Goal: Information Seeking & Learning: Learn about a topic

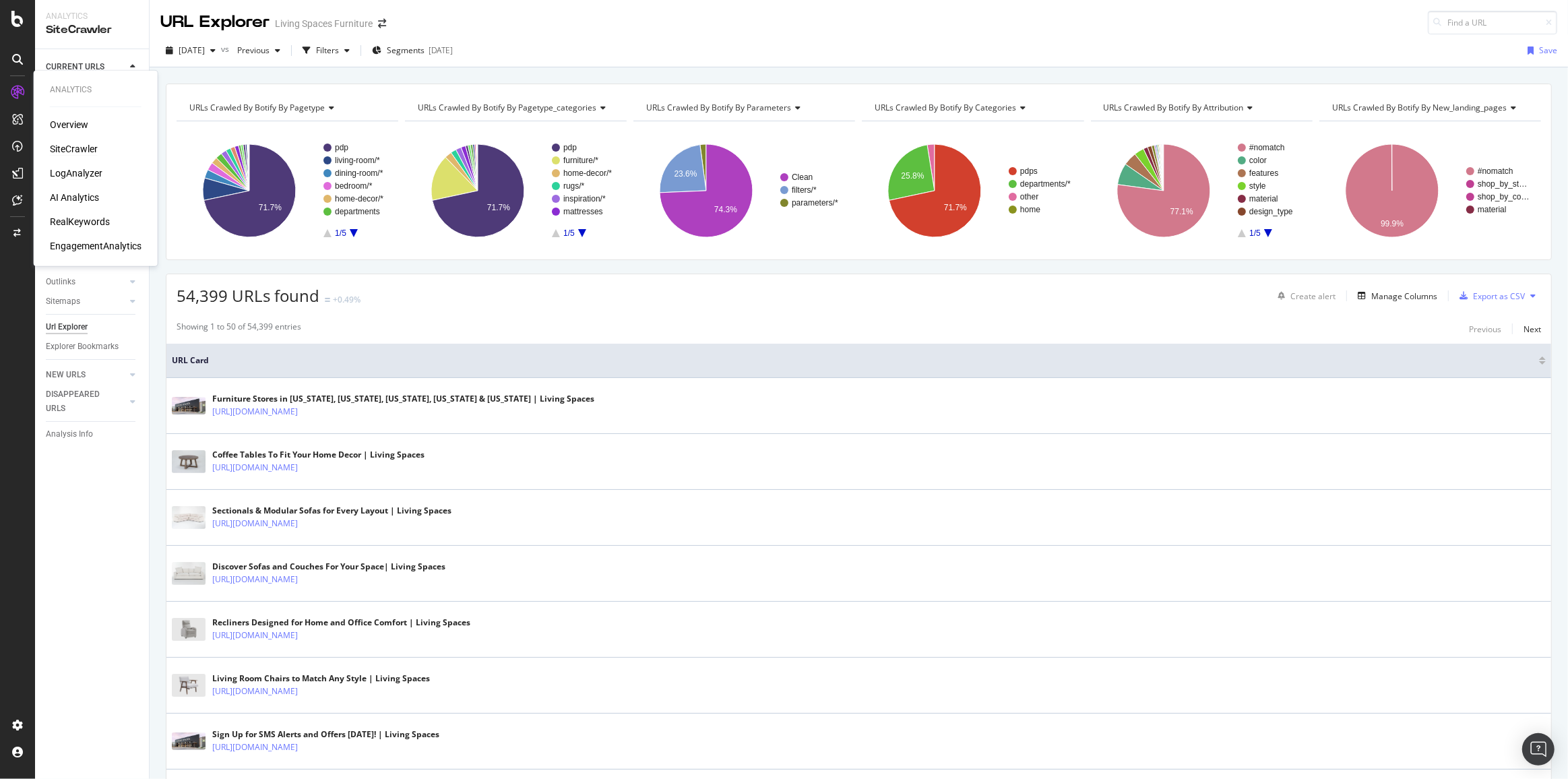
click at [74, 173] on div "LogAnalyzer" at bounding box center [76, 173] width 52 height 13
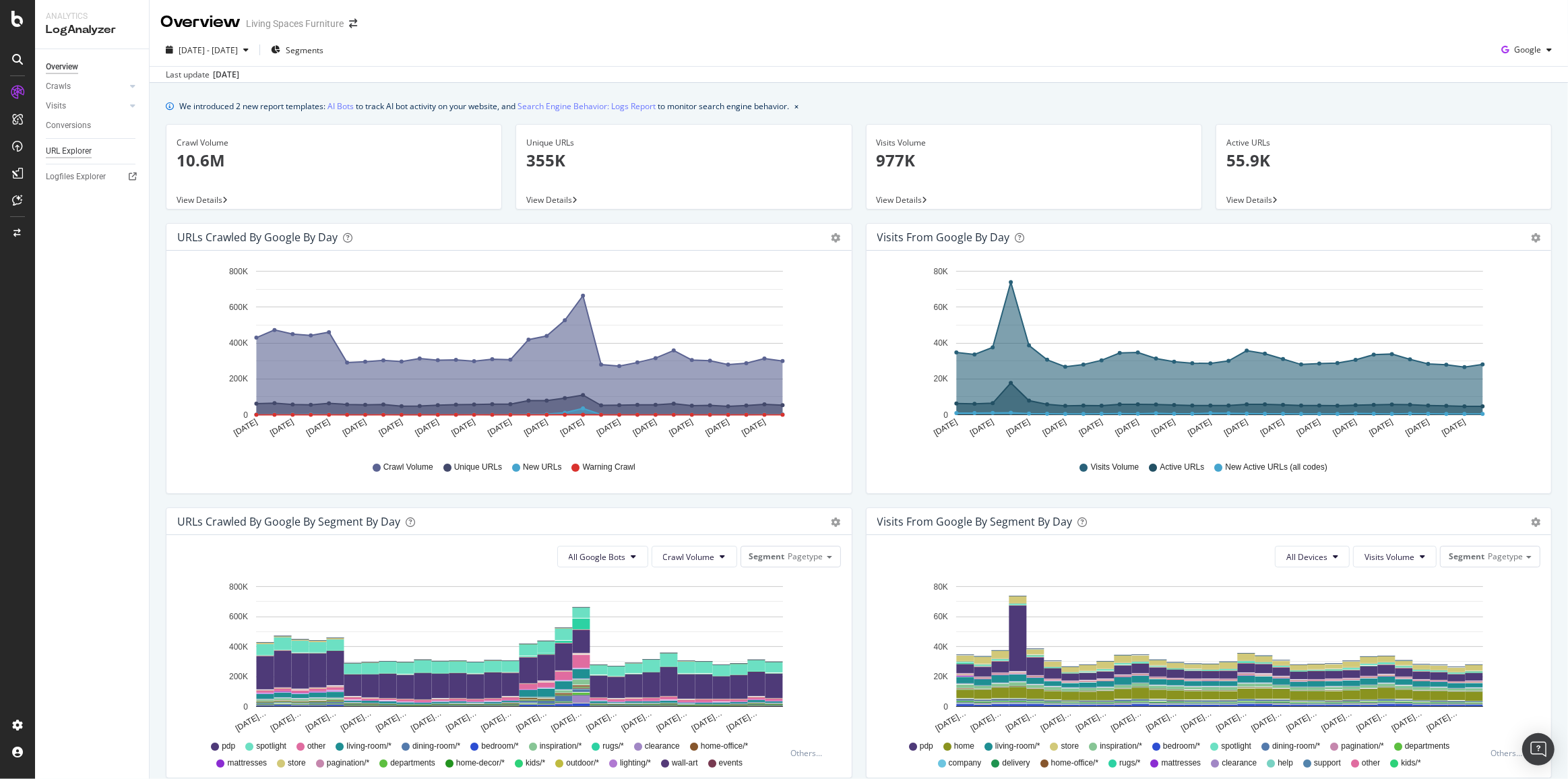
click at [73, 156] on div "URL Explorer" at bounding box center [69, 151] width 46 height 14
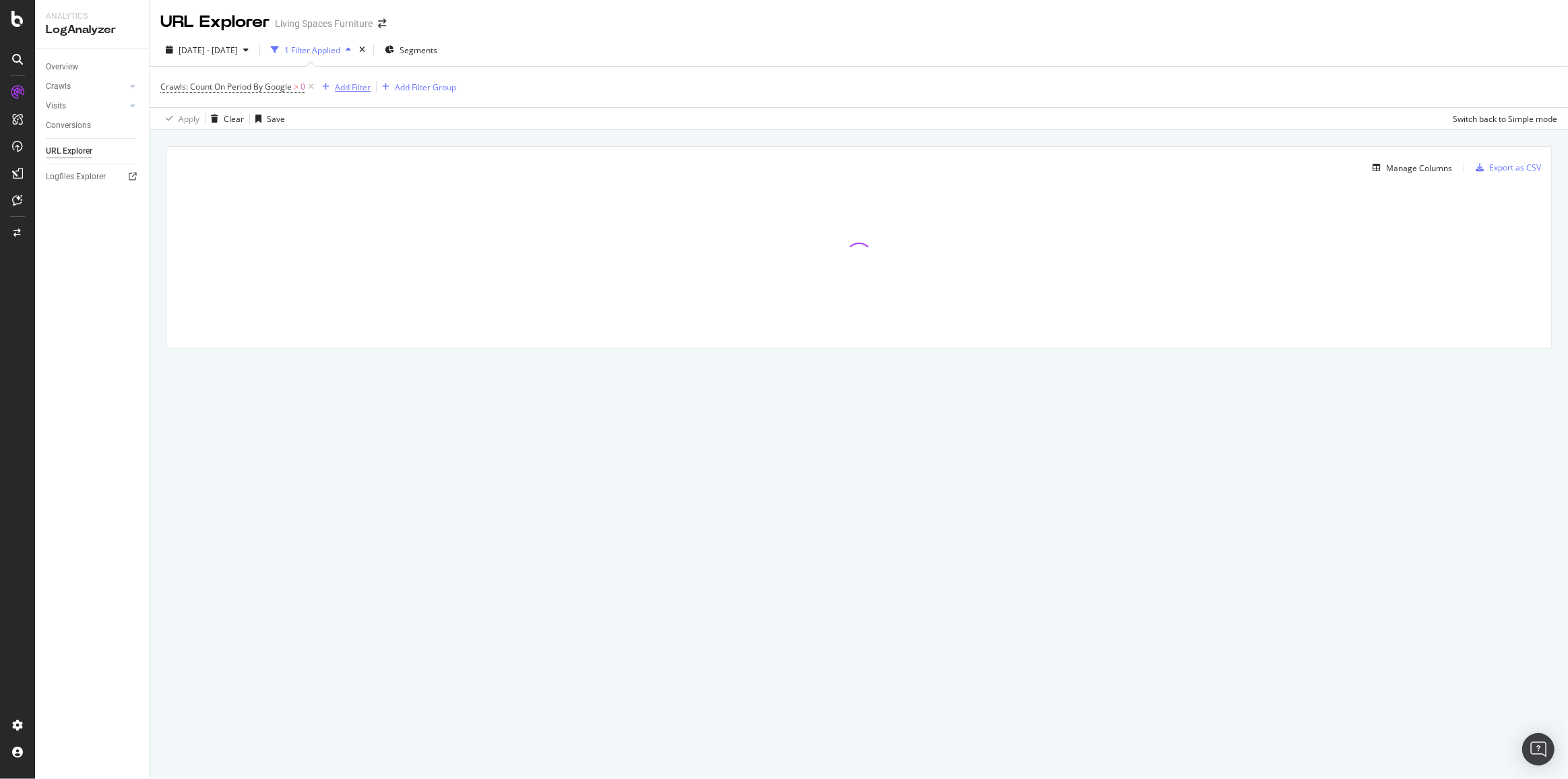
click at [366, 86] on div "Add Filter" at bounding box center [353, 87] width 35 height 12
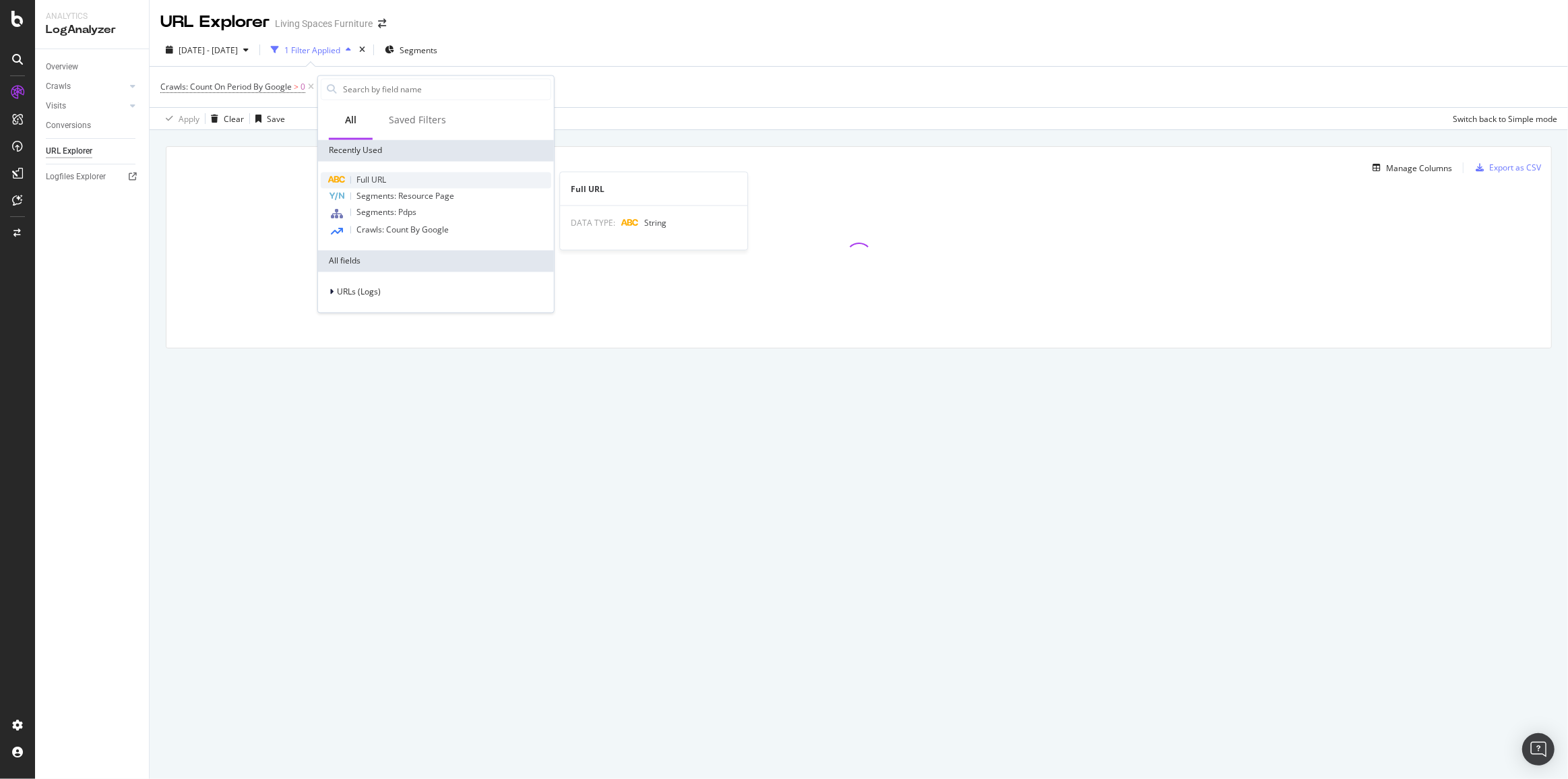
click at [378, 174] on span "Full URL" at bounding box center [371, 180] width 30 height 12
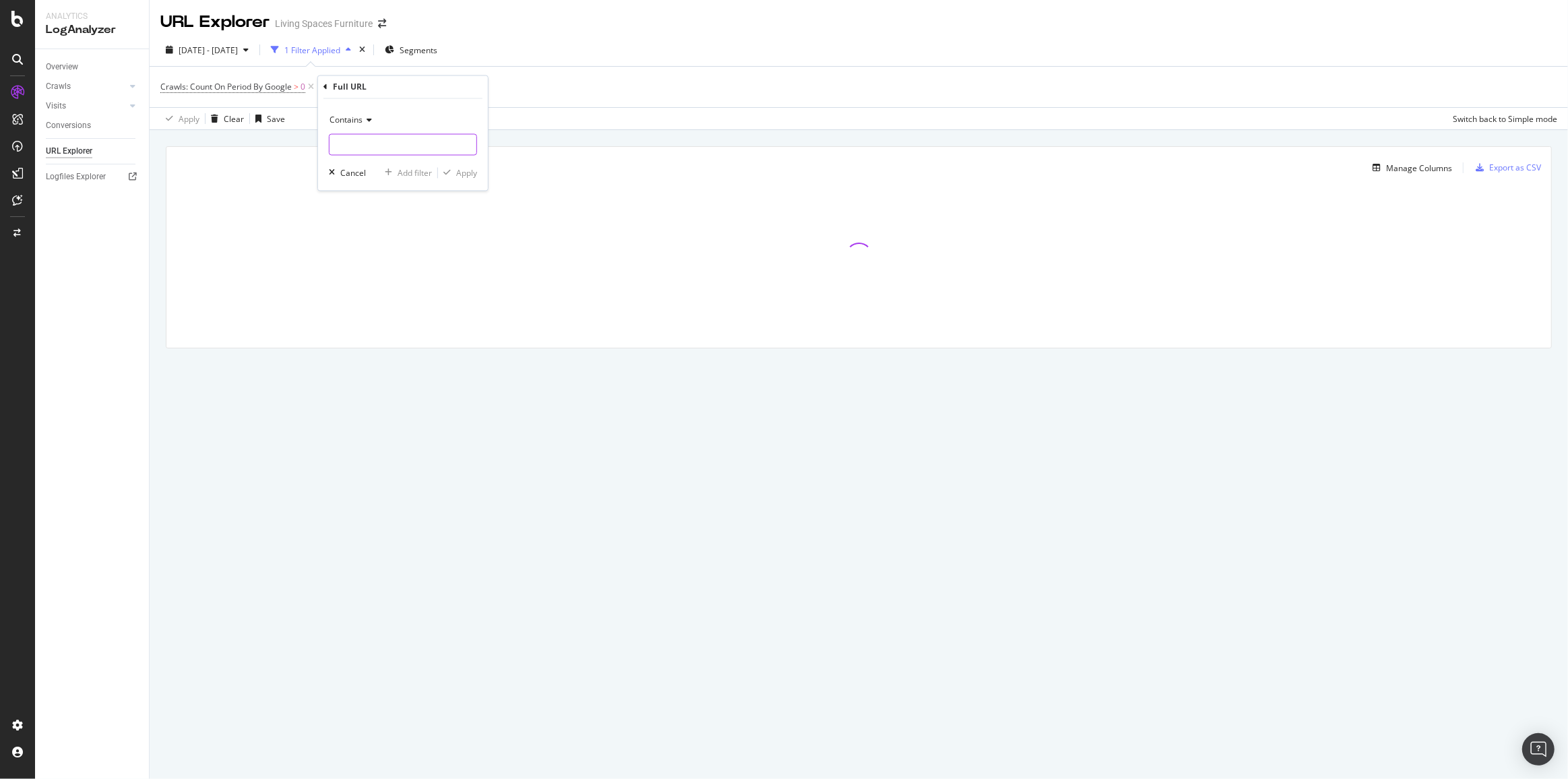
click at [367, 150] on input "text" at bounding box center [402, 145] width 147 height 21
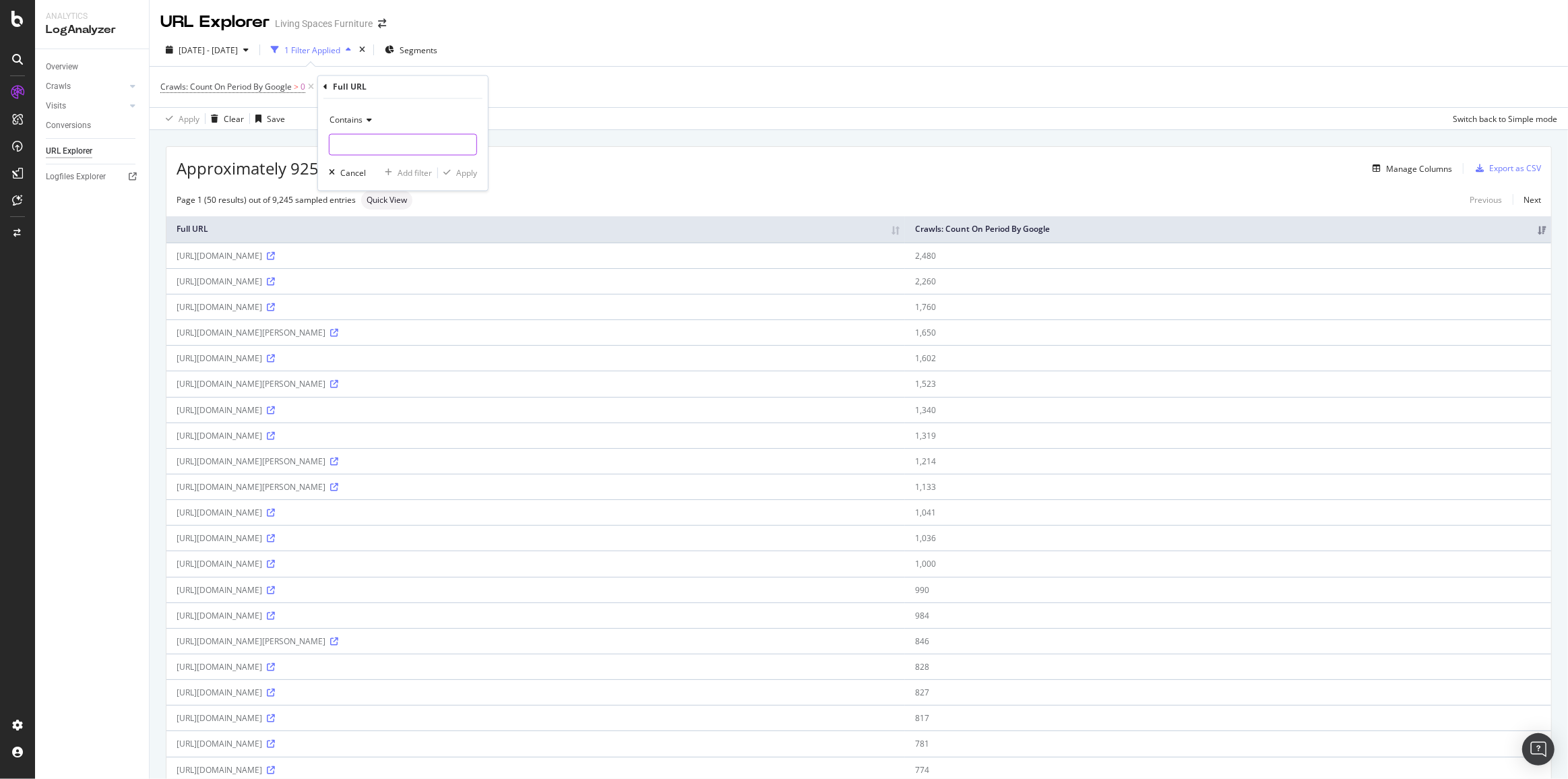
paste input "[URL][DOMAIN_NAME]"
drag, startPoint x: 385, startPoint y: 143, endPoint x: 282, endPoint y: 136, distance: 103.2
click at [282, 136] on body "Analytics LogAnalyzer Overview Crawls Daily Distribution Segments Distribution …" at bounding box center [784, 389] width 1568 height 779
drag, startPoint x: 409, startPoint y: 148, endPoint x: 158, endPoint y: 154, distance: 251.1
click at [159, 154] on body "Analytics LogAnalyzer Overview Crawls Daily Distribution Segments Distribution …" at bounding box center [784, 389] width 1568 height 779
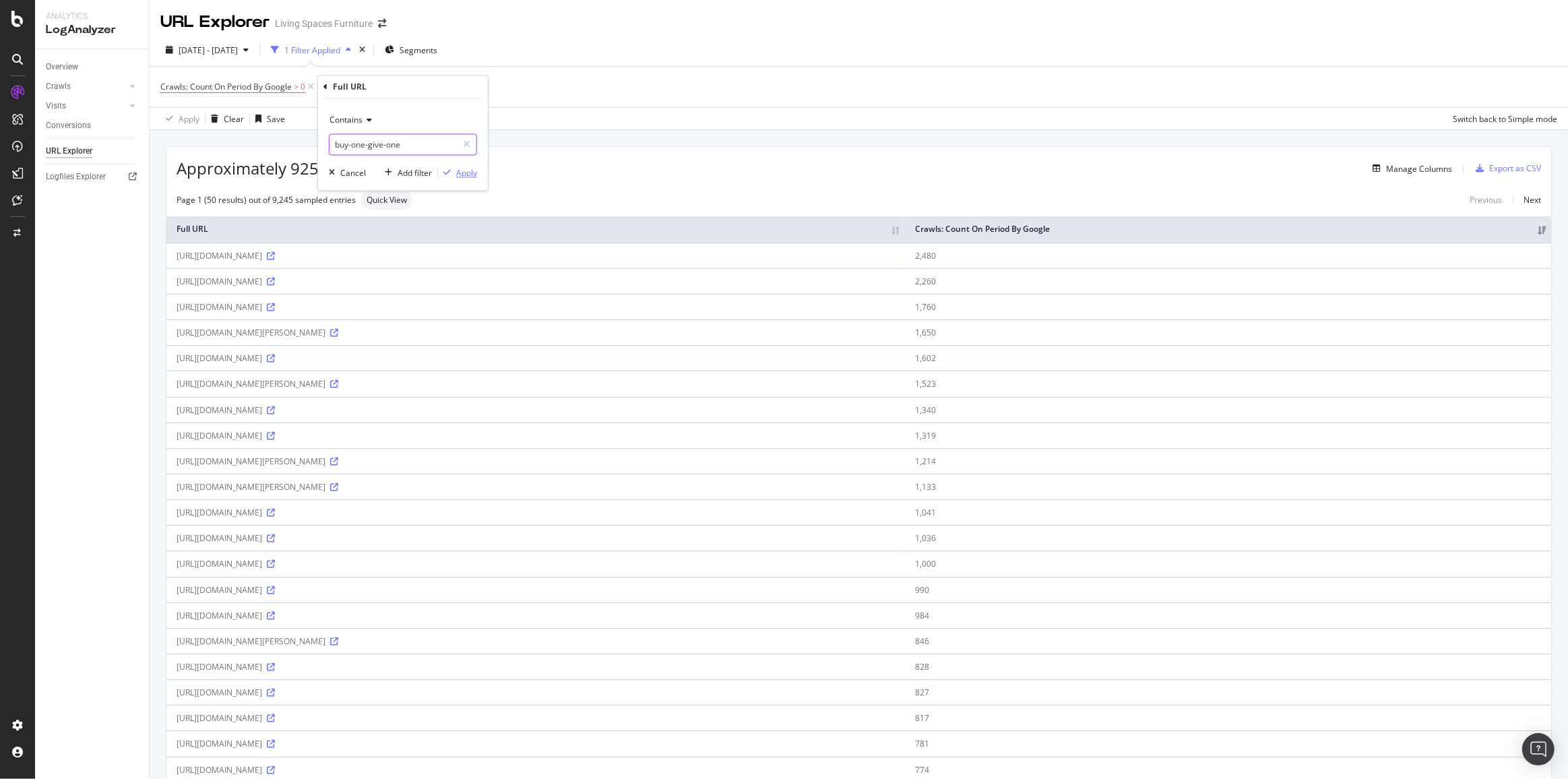
type input "buy-one-give-one"
click at [472, 174] on div "Apply" at bounding box center [467, 173] width 21 height 12
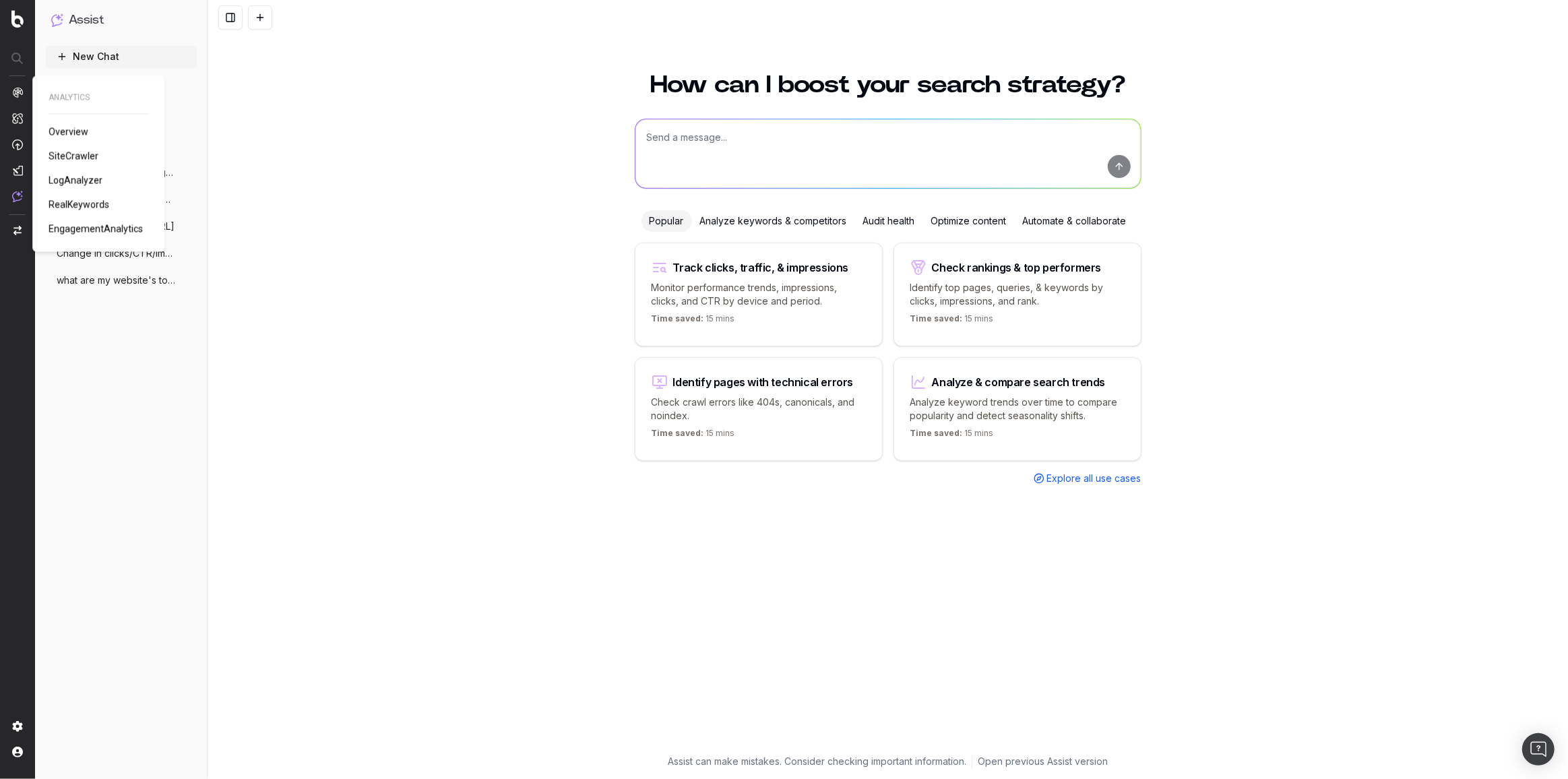
click at [89, 202] on span "RealKeywords" at bounding box center [79, 204] width 61 height 11
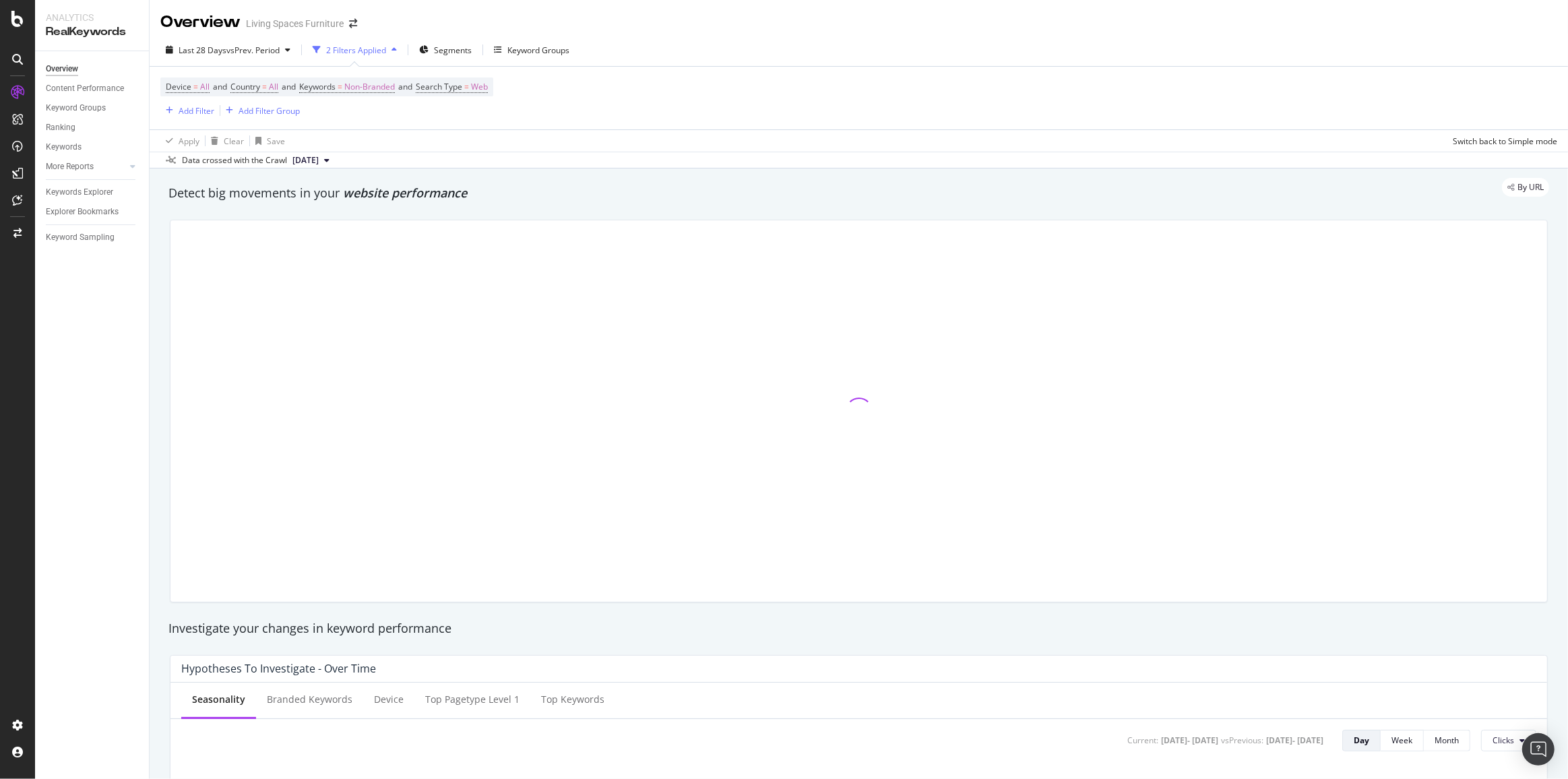
scroll to position [244, 0]
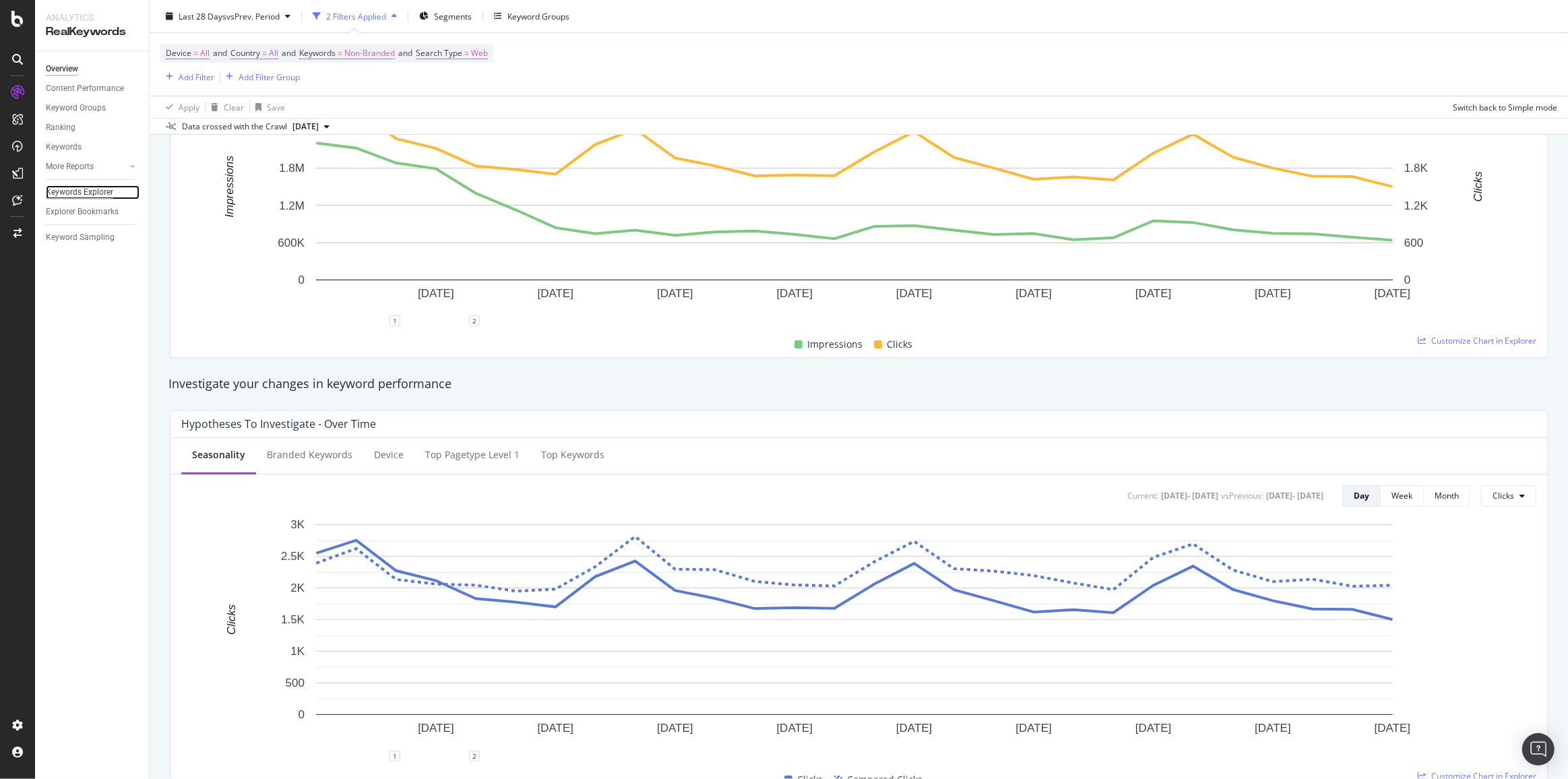
click at [66, 198] on div "Keywords Explorer" at bounding box center [79, 192] width 67 height 14
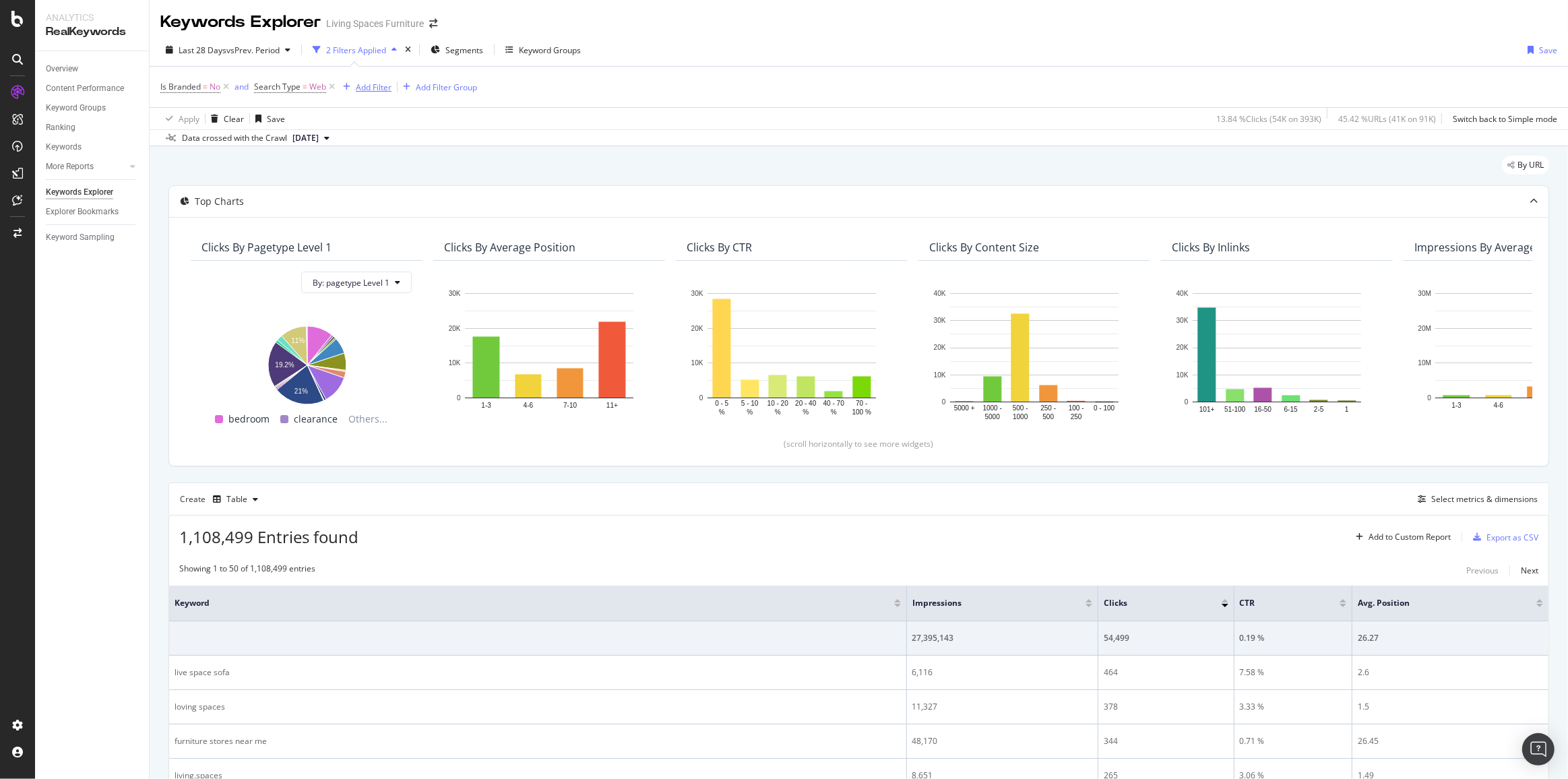
click at [374, 86] on div "Add Filter" at bounding box center [374, 87] width 35 height 12
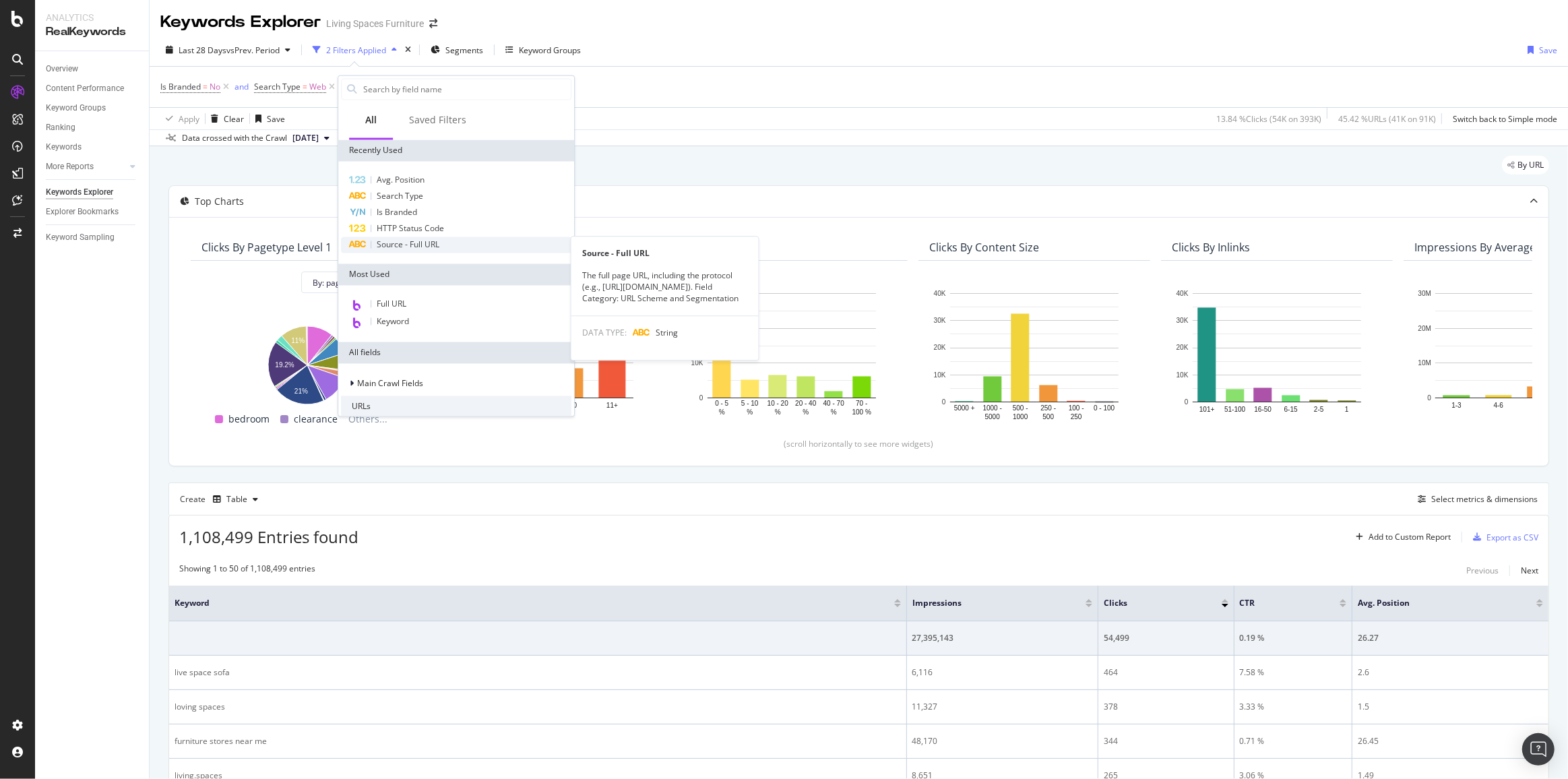
click at [424, 249] on span "Source - Full URL" at bounding box center [408, 245] width 63 height 12
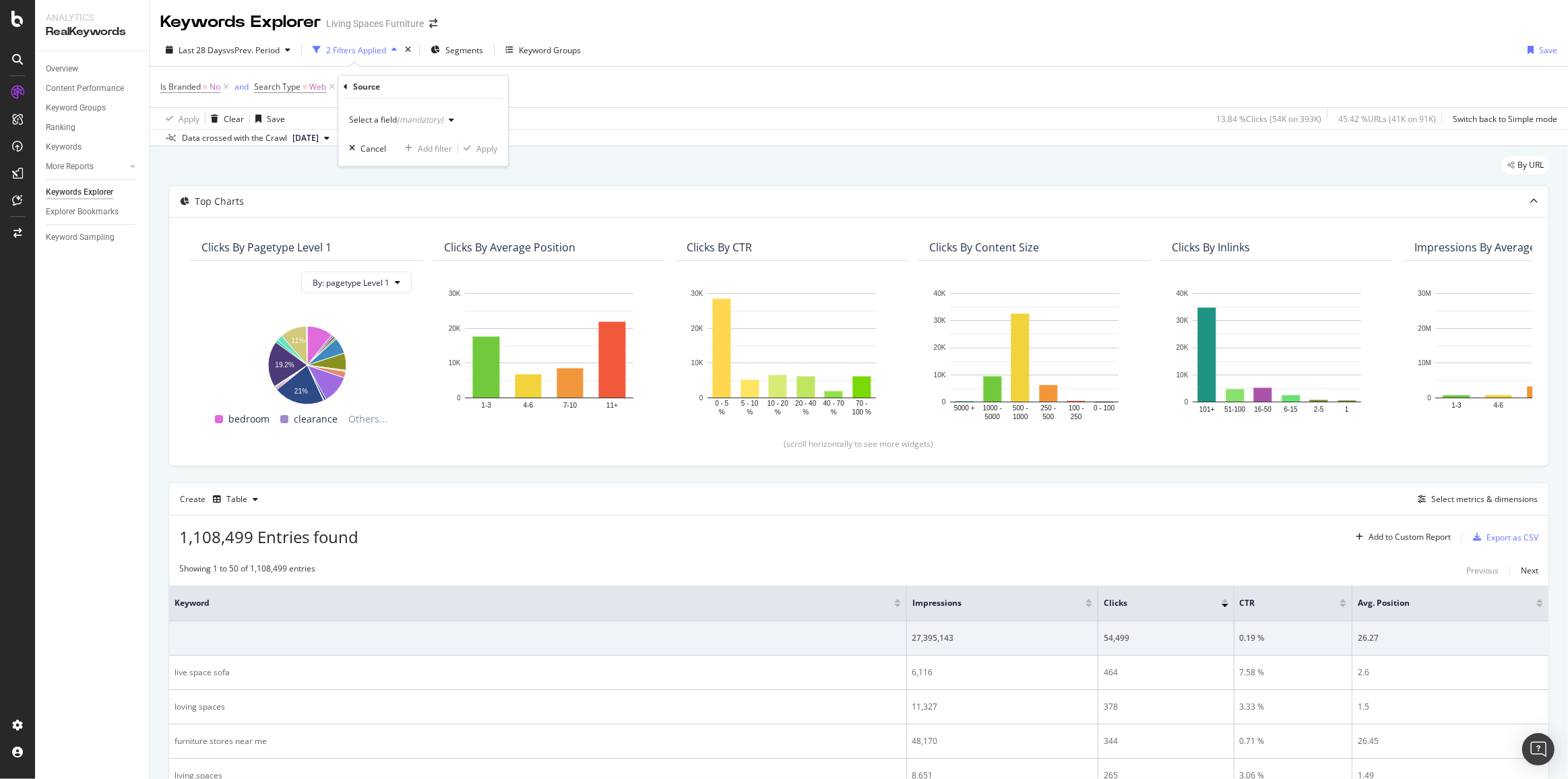
click at [396, 118] on div "Select a field (mandatory)" at bounding box center [396, 120] width 94 height 8
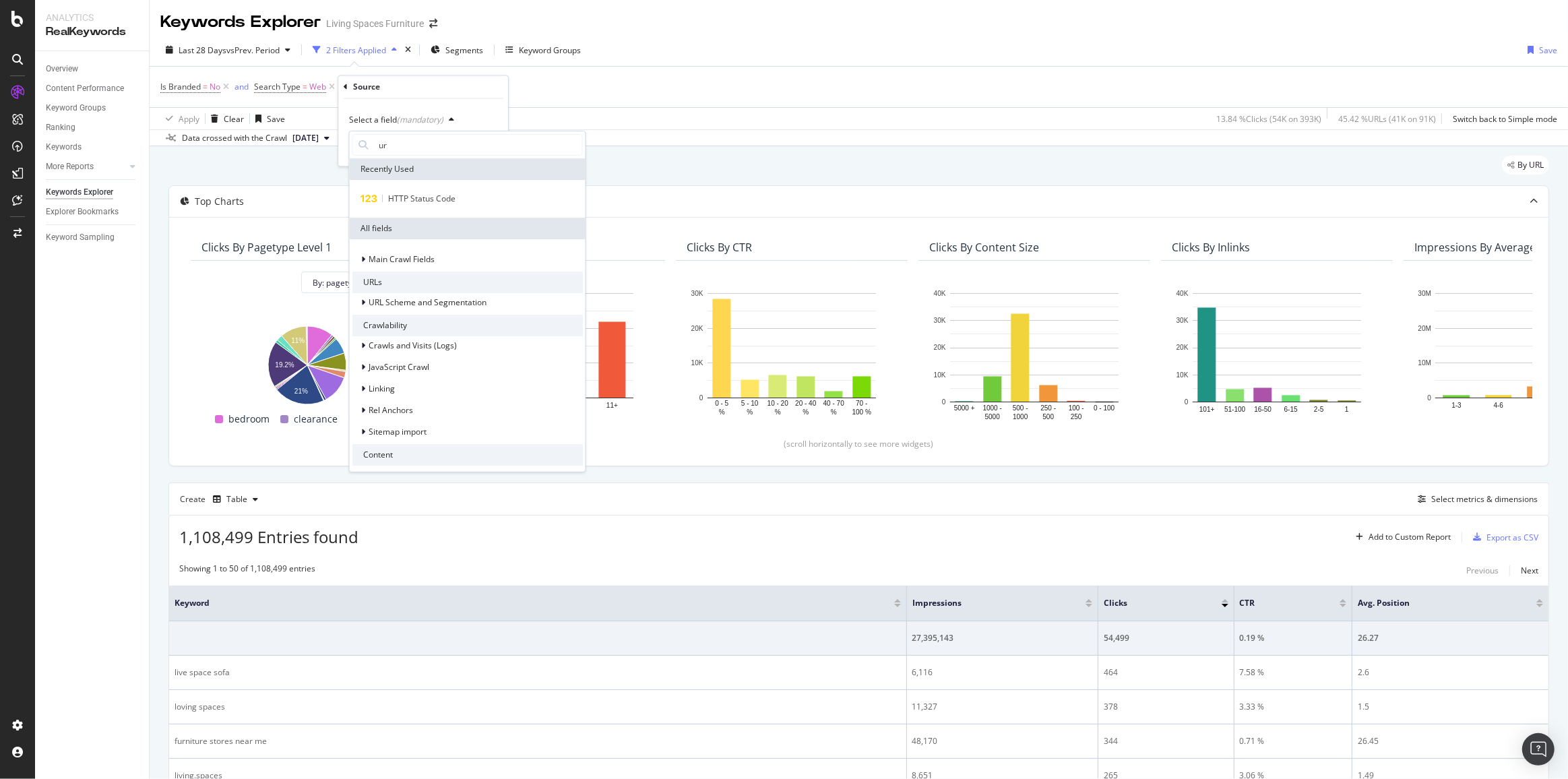
type input "url"
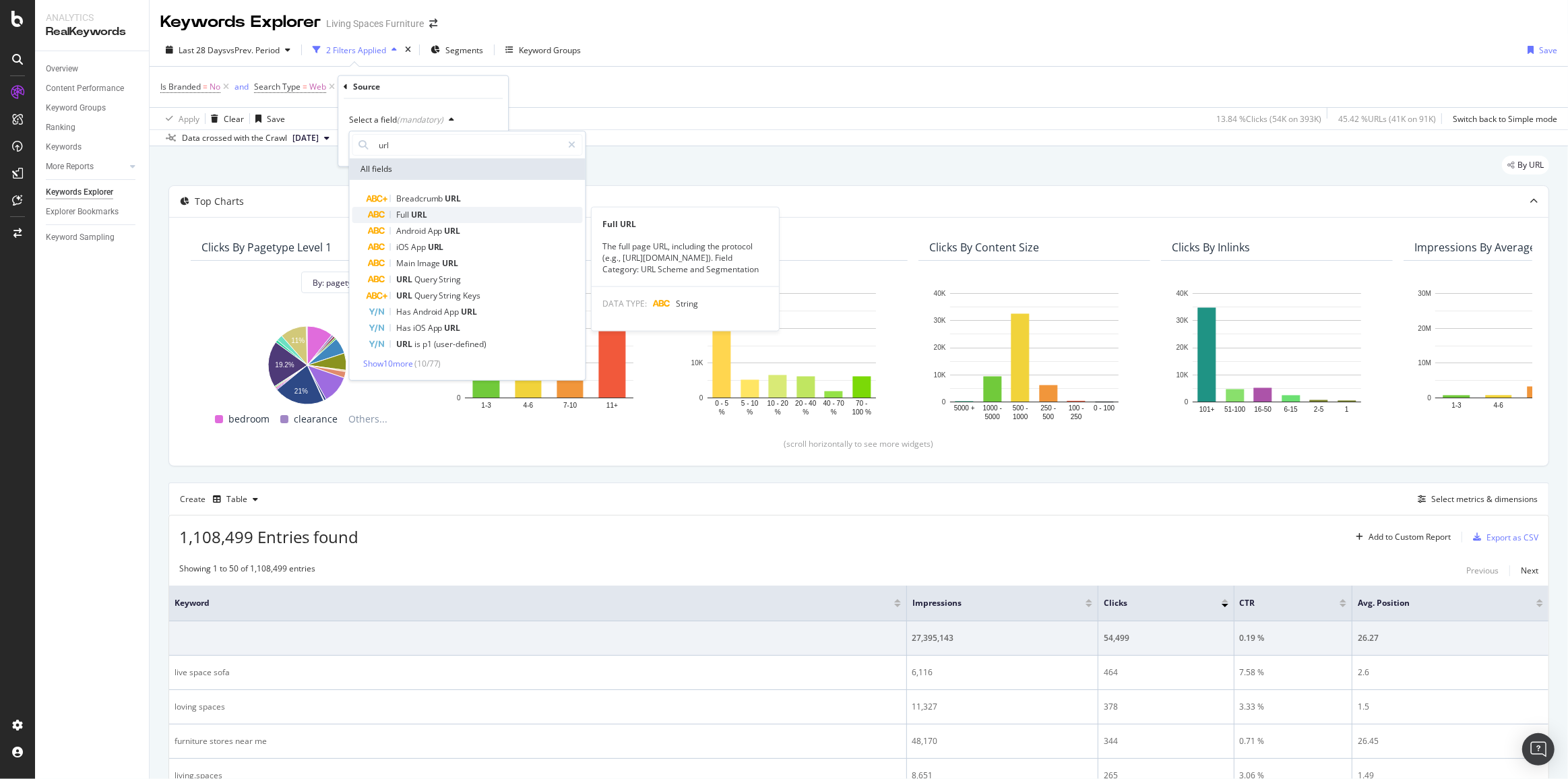
click at [436, 218] on div "Full URL" at bounding box center [475, 215] width 214 height 16
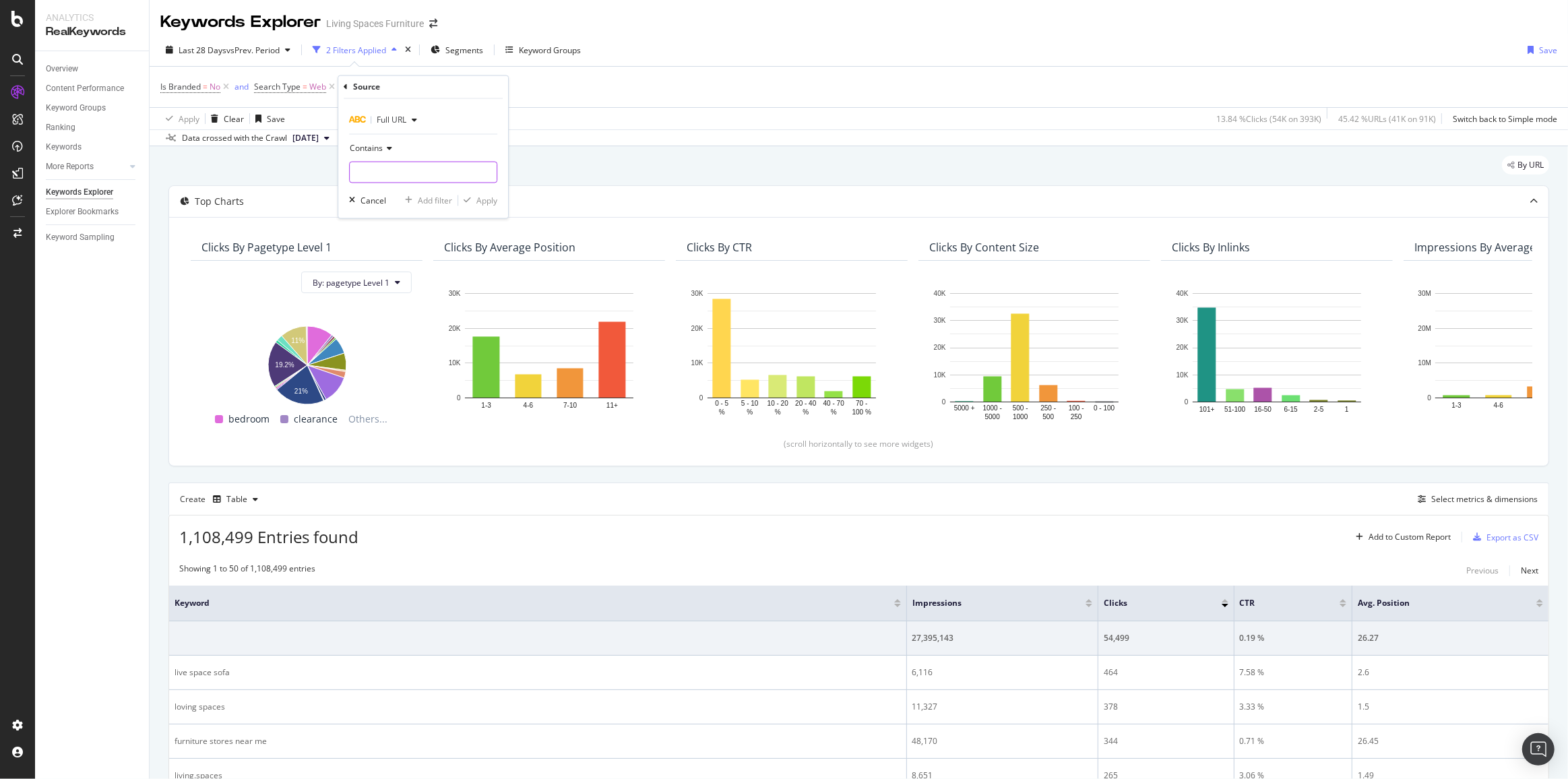
click at [416, 163] on input "text" at bounding box center [423, 172] width 147 height 21
click at [464, 84] on icon at bounding box center [463, 87] width 12 height 13
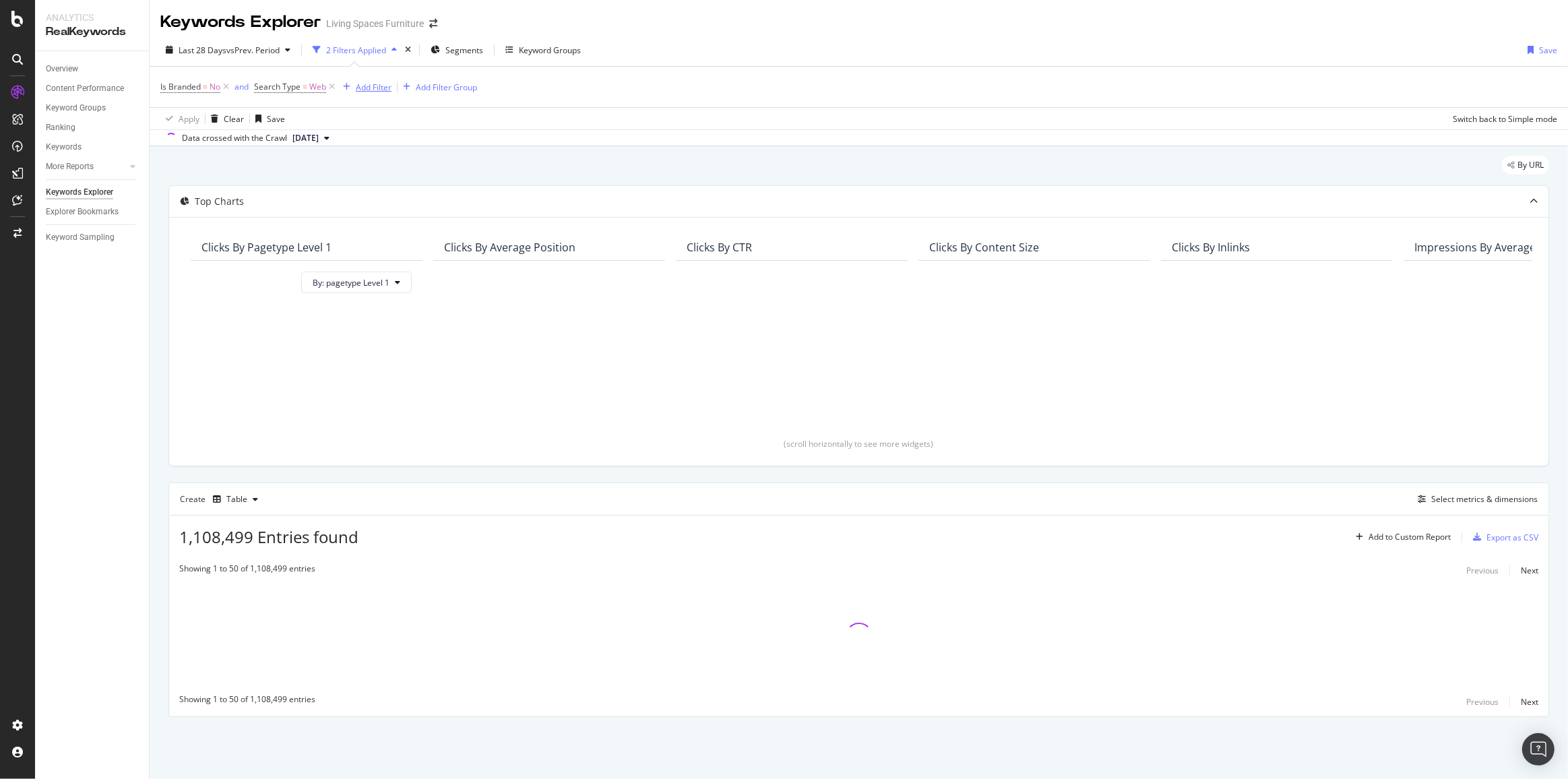
click at [382, 87] on div "Add Filter" at bounding box center [374, 87] width 35 height 12
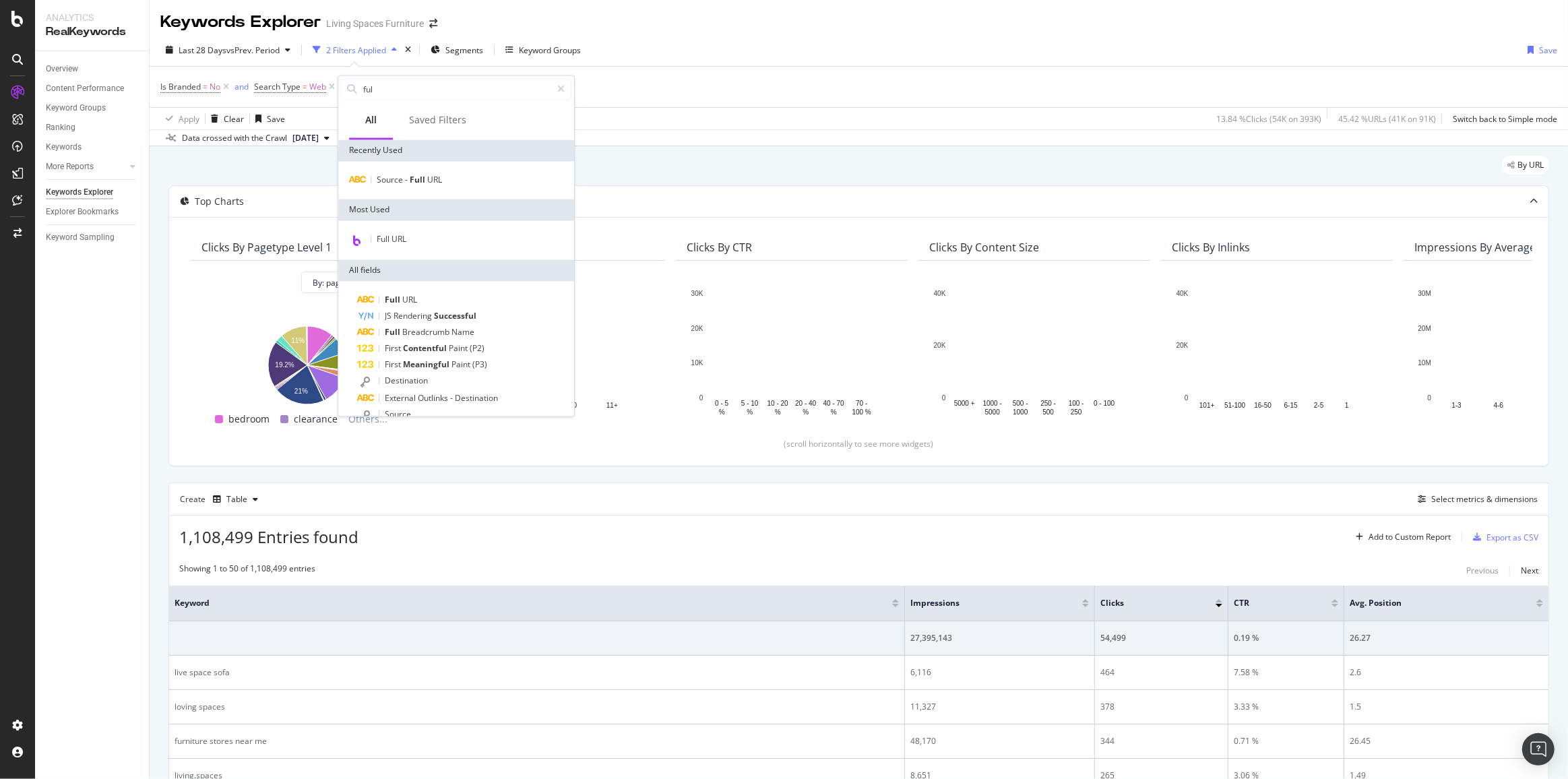
type input "full"
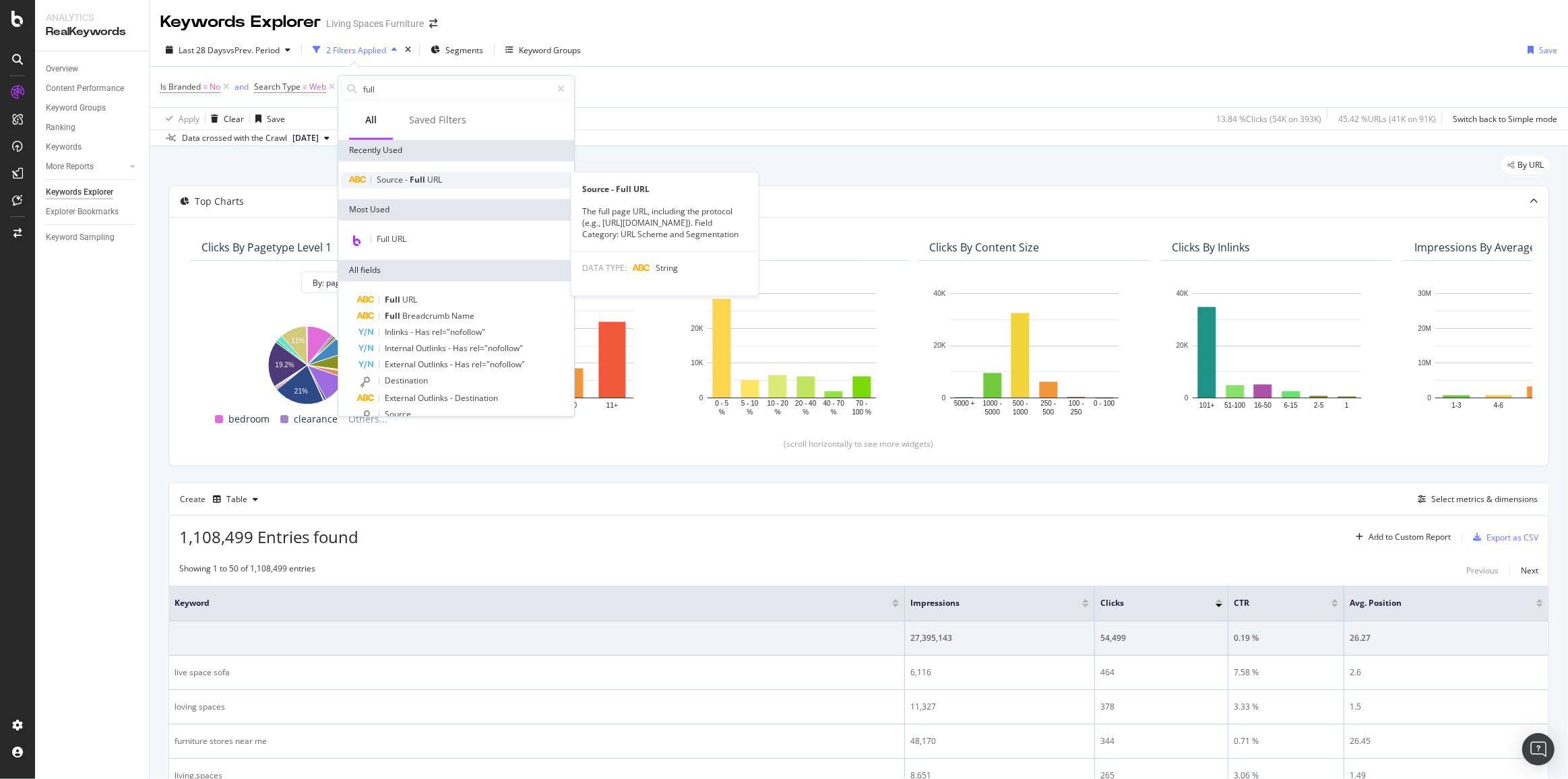
click at [428, 182] on span "URL" at bounding box center [435, 180] width 15 height 12
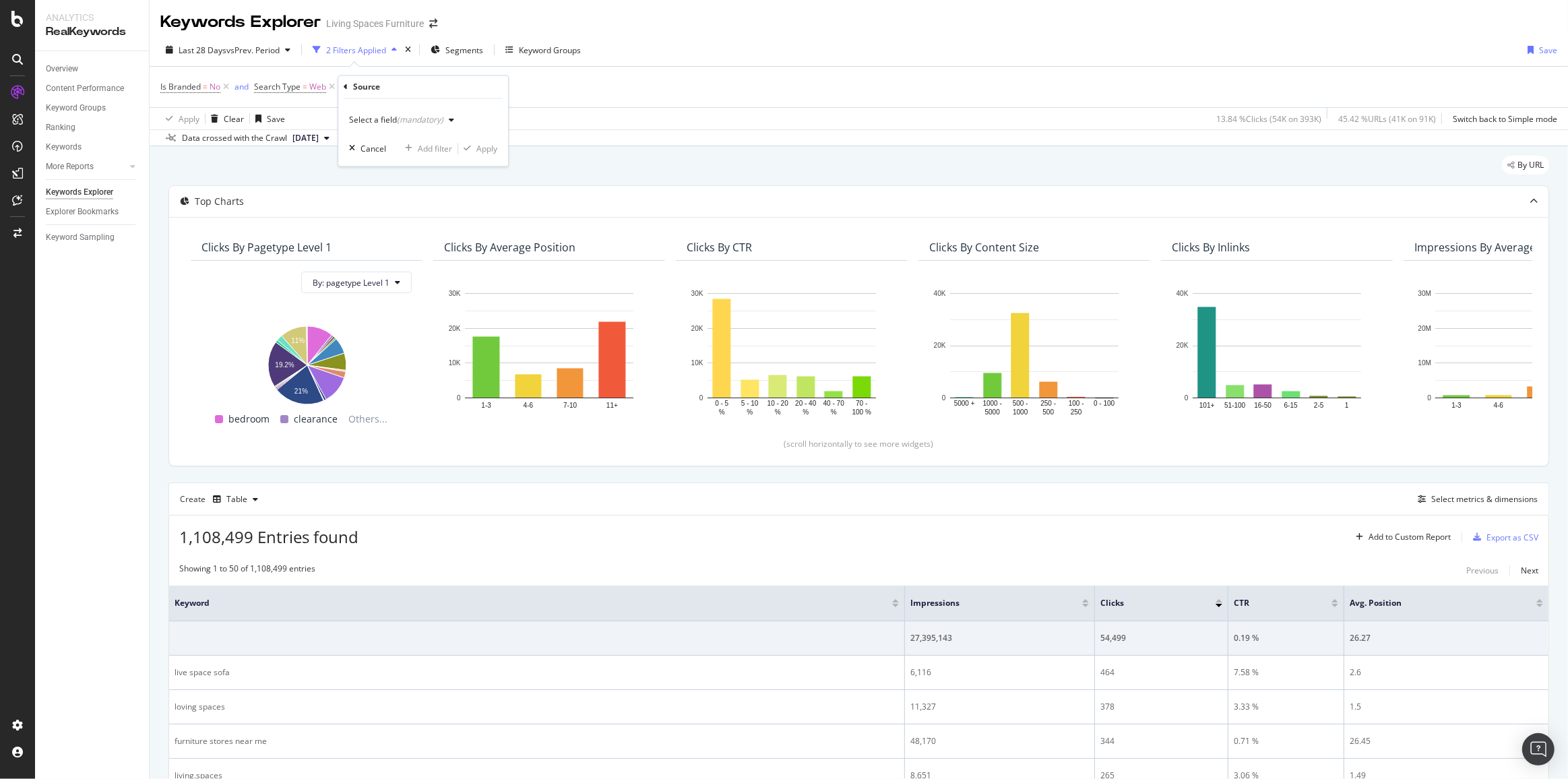
click at [385, 114] on div "Select a field (mandatory)" at bounding box center [405, 120] width 111 height 20
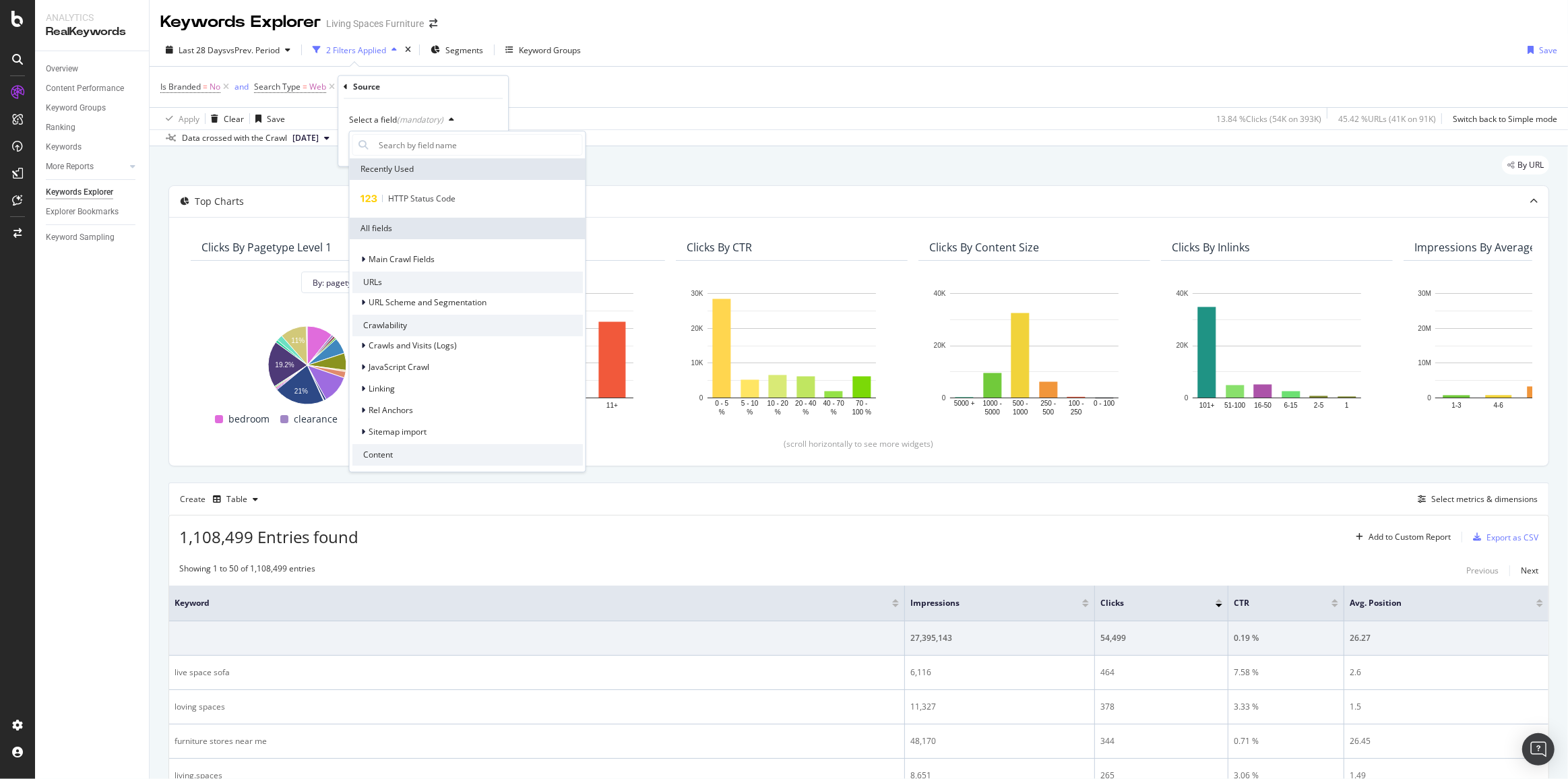
click at [348, 86] on div "Source" at bounding box center [422, 87] width 159 height 23
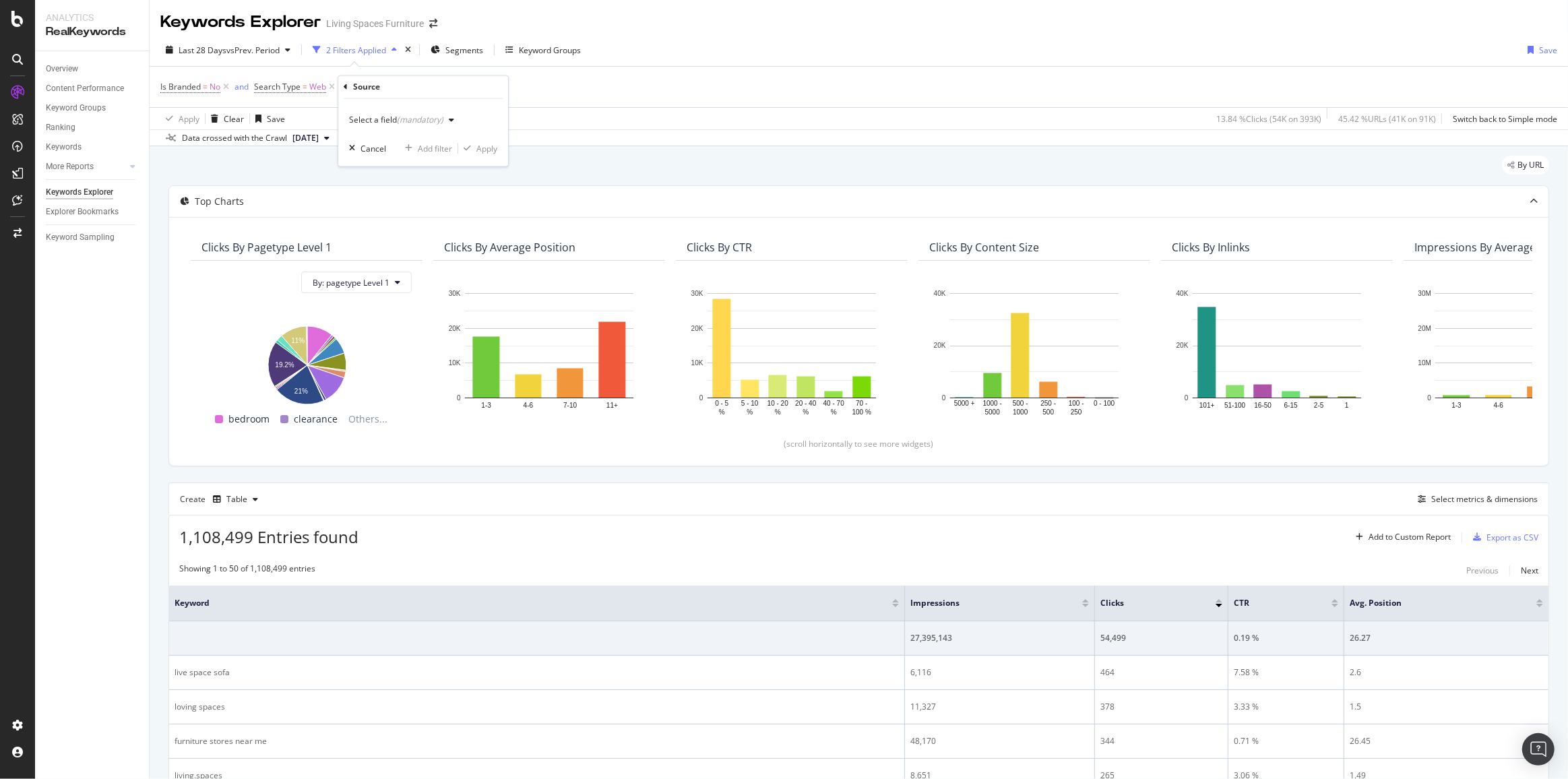
click at [345, 89] on icon at bounding box center [345, 86] width 4 height 8
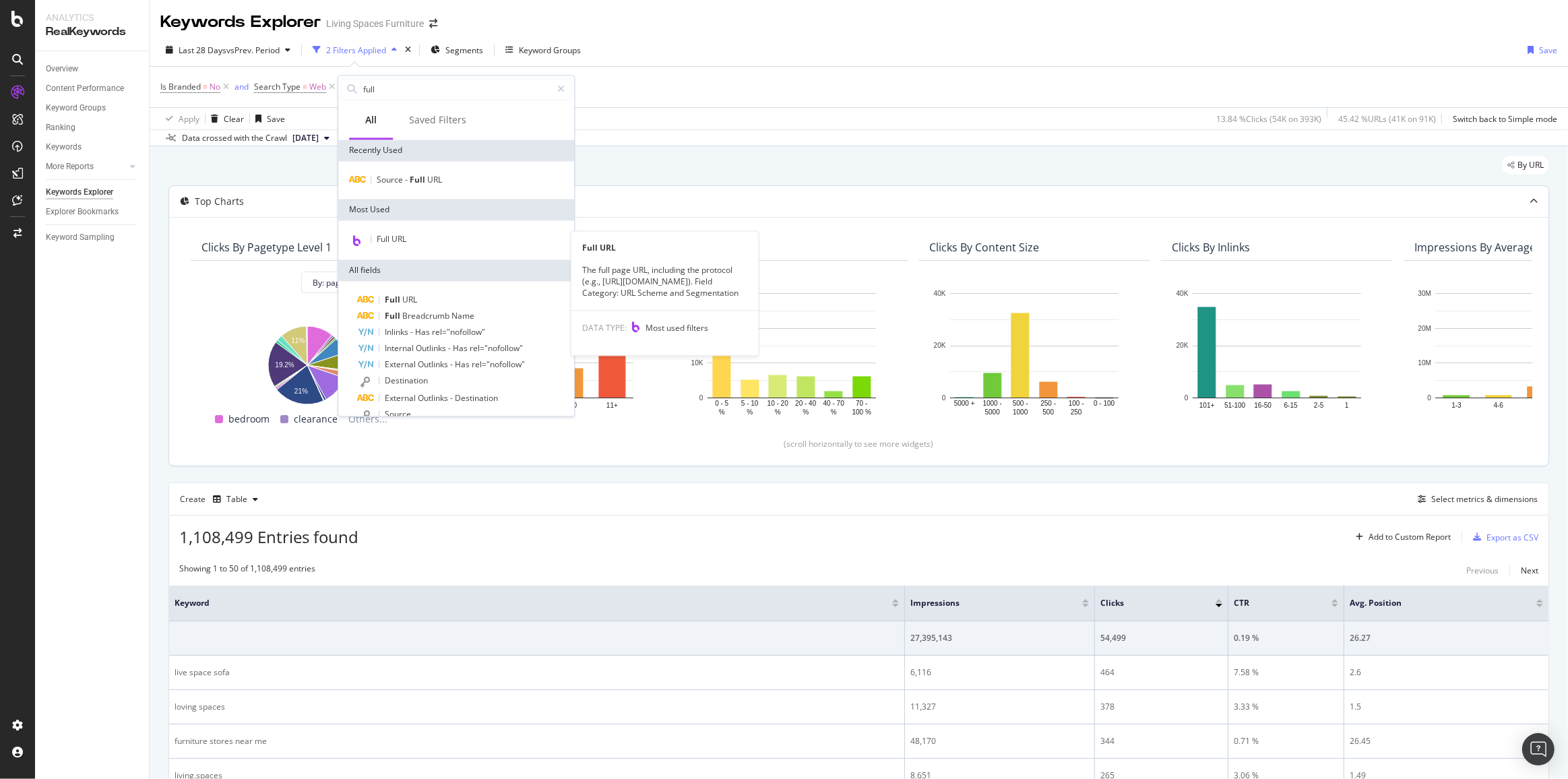
click at [410, 233] on div "Full URL" at bounding box center [456, 241] width 230 height 18
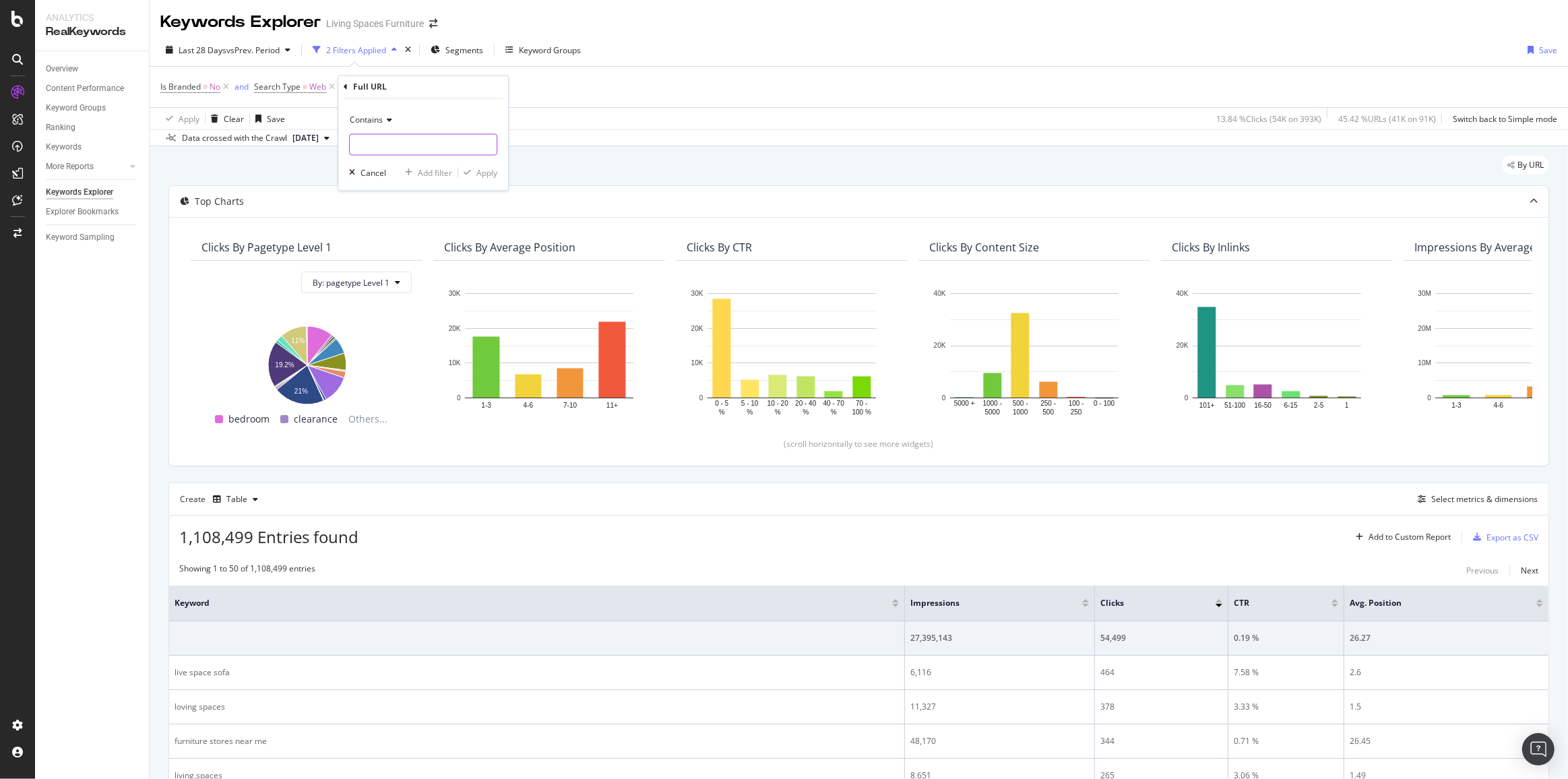
click at [381, 148] on input "text" at bounding box center [423, 145] width 147 height 21
paste input "[URL][DOMAIN_NAME]"
drag, startPoint x: 408, startPoint y: 144, endPoint x: 403, endPoint y: 137, distance: 8.6
click at [403, 137] on input "[URL][DOMAIN_NAME]" at bounding box center [413, 145] width 128 height 21
type input "buy-one-give-one"
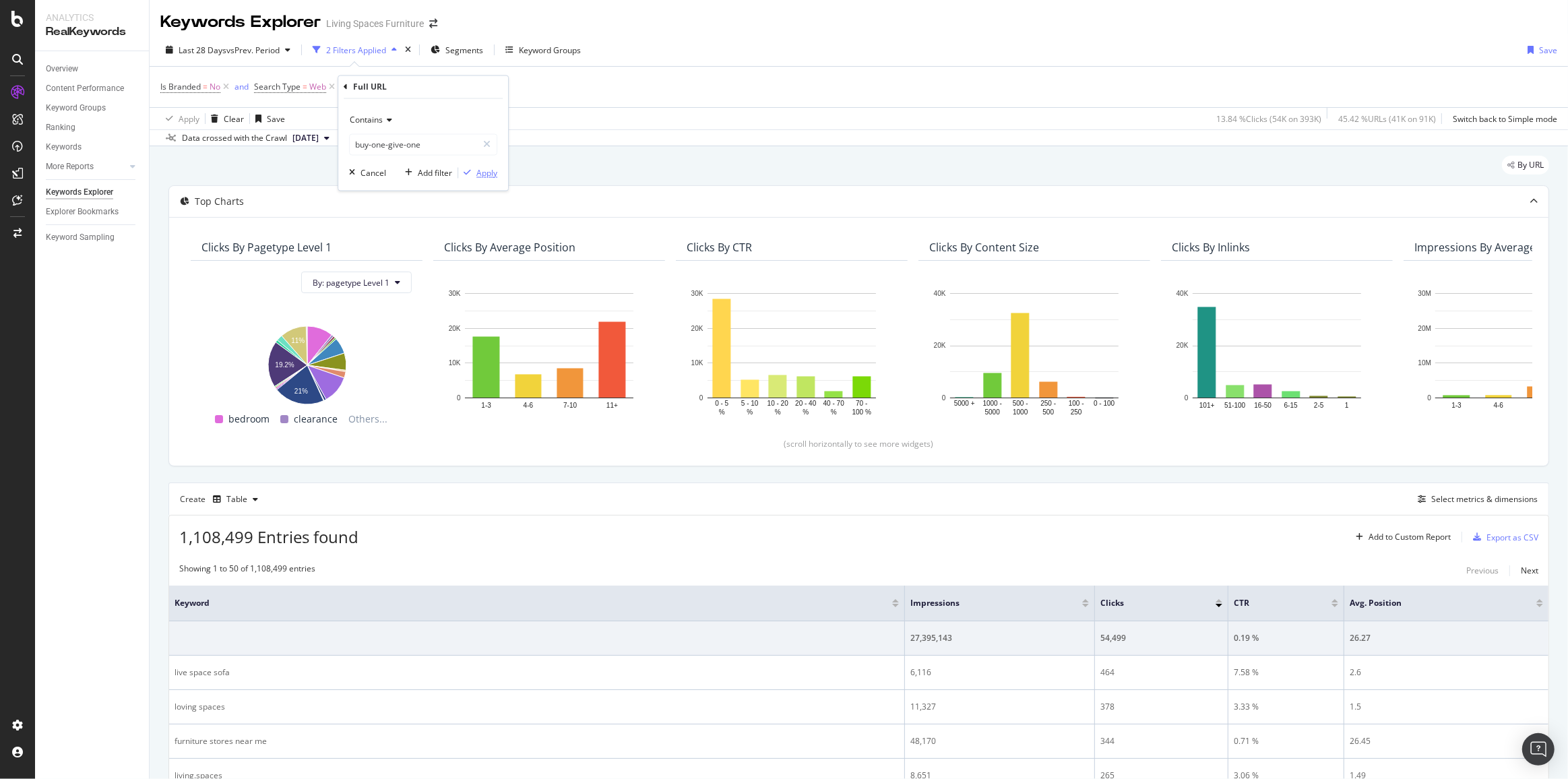
click at [492, 174] on div "Apply" at bounding box center [486, 173] width 21 height 12
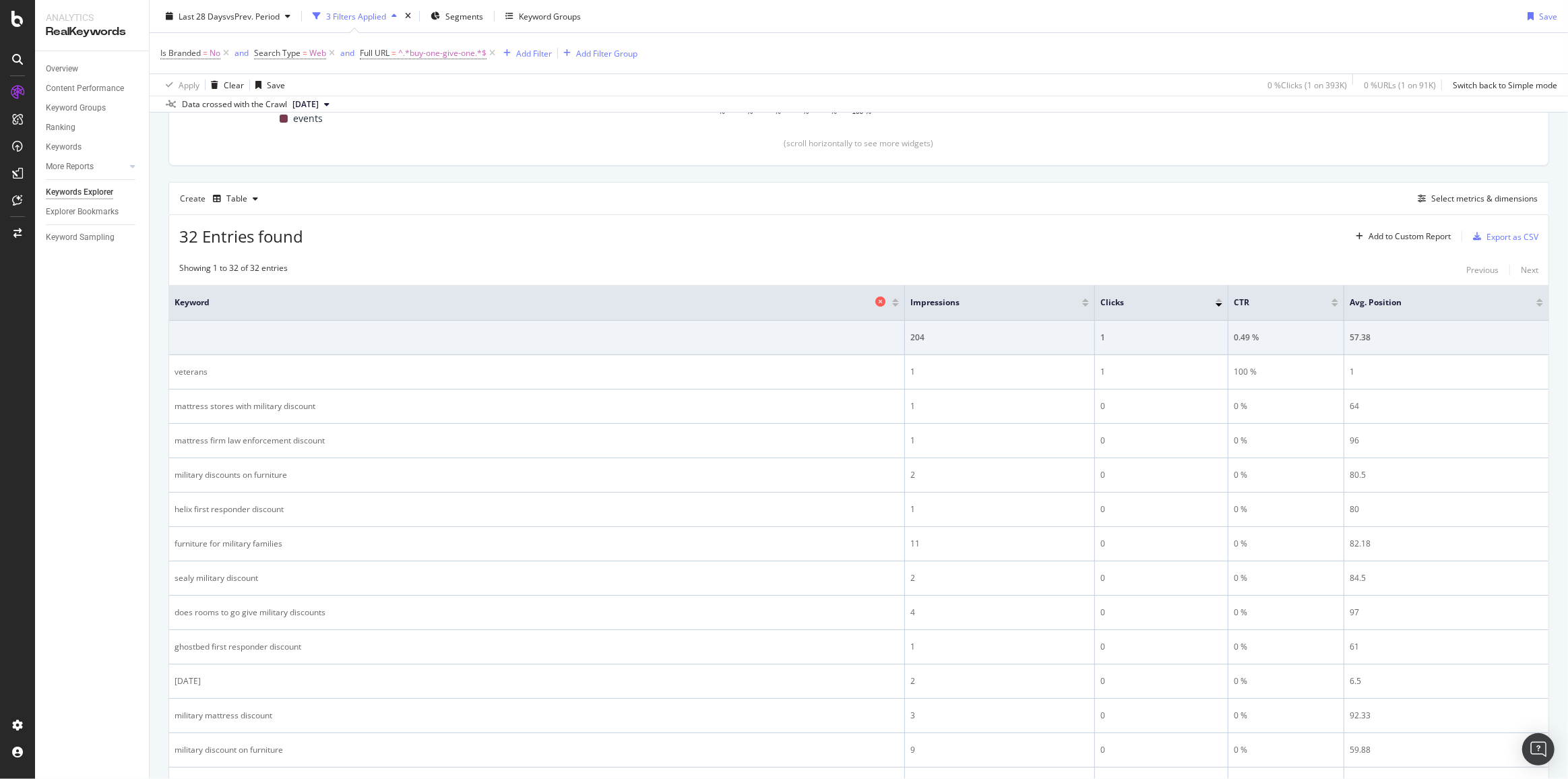
scroll to position [306, 0]
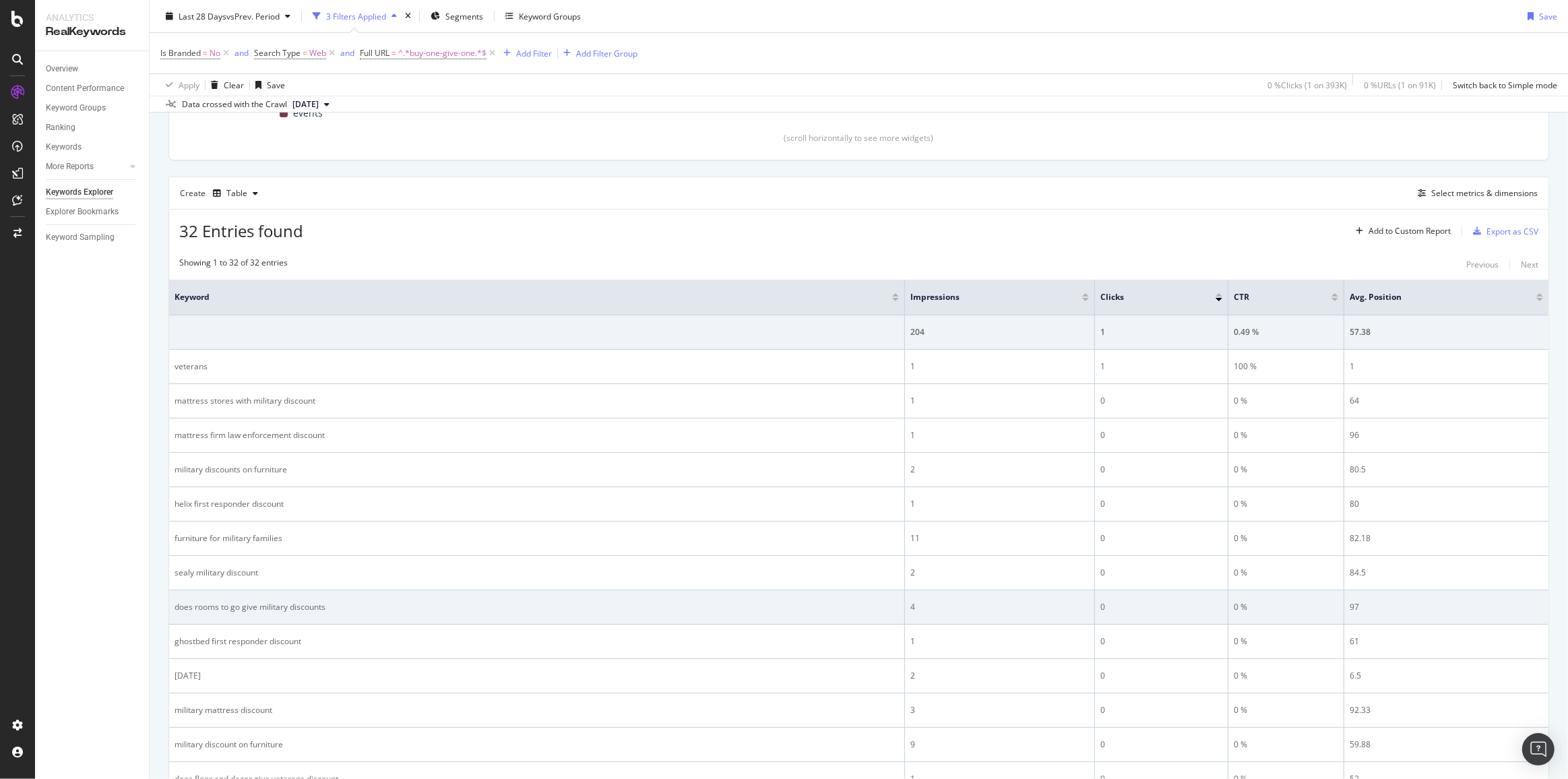
drag, startPoint x: 729, startPoint y: 600, endPoint x: 697, endPoint y: 605, distance: 32.4
